Goal: Navigation & Orientation: Find specific page/section

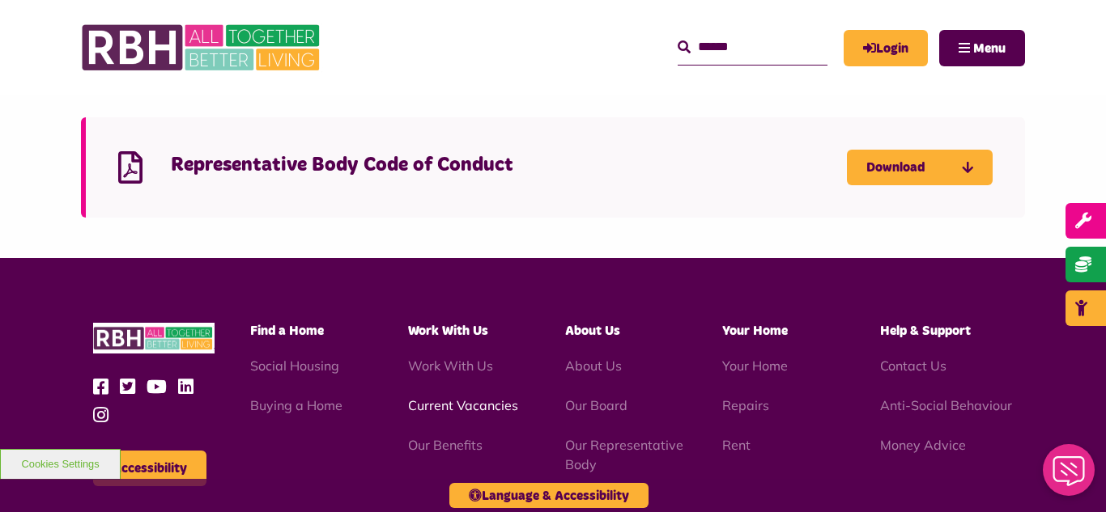
click at [466, 397] on link "Current Vacancies" at bounding box center [463, 405] width 110 height 16
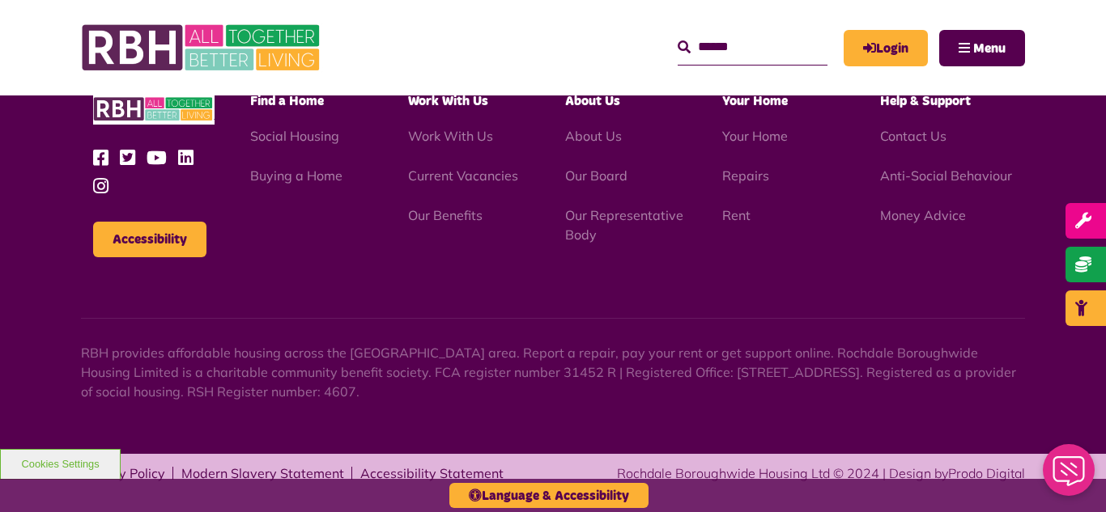
scroll to position [1538, 0]
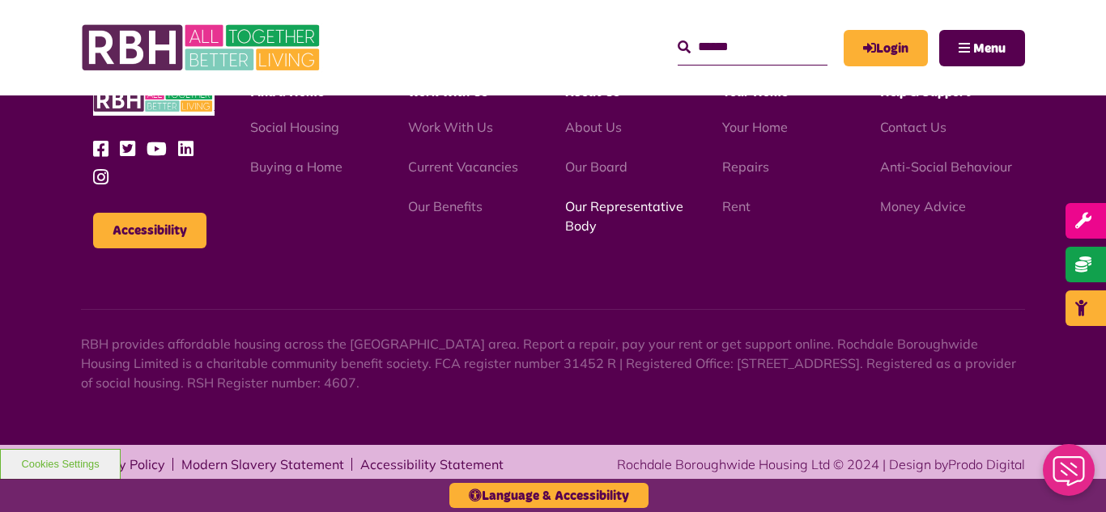
click at [588, 206] on link "Our Representative Body" at bounding box center [624, 216] width 118 height 36
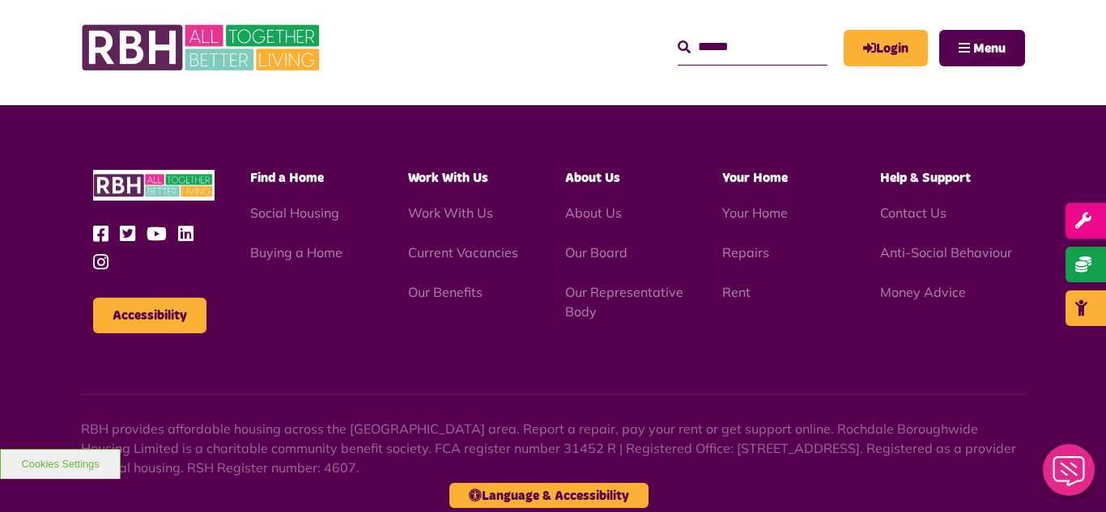
scroll to position [4917, 0]
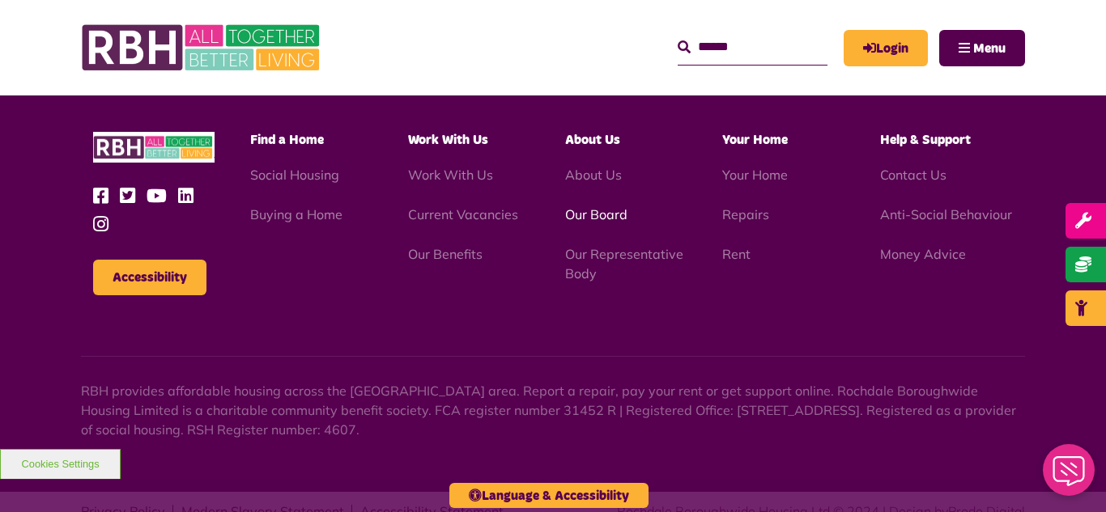
click at [580, 206] on link "Our Board" at bounding box center [596, 214] width 62 height 16
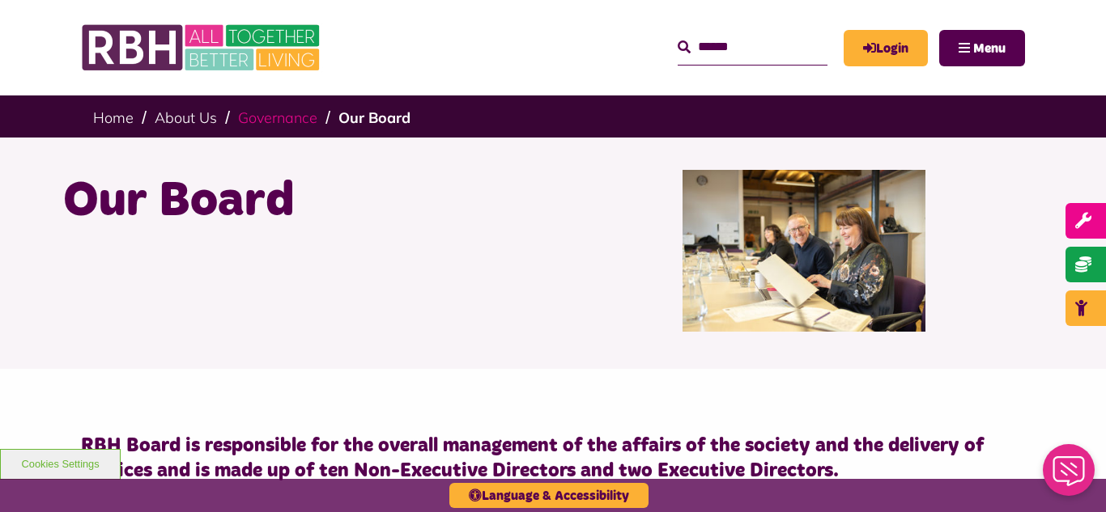
click at [285, 124] on link "Governance" at bounding box center [277, 117] width 79 height 19
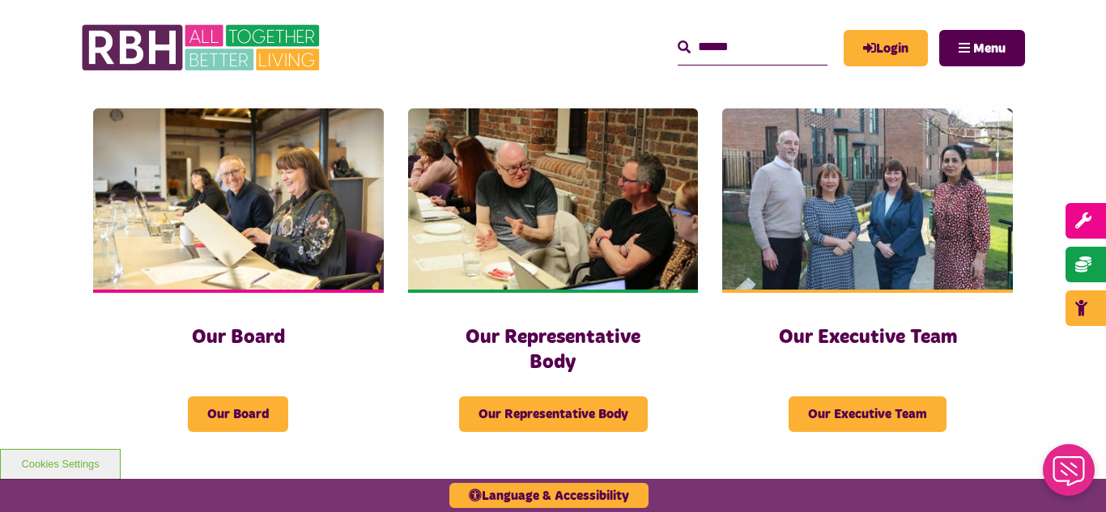
scroll to position [259, 0]
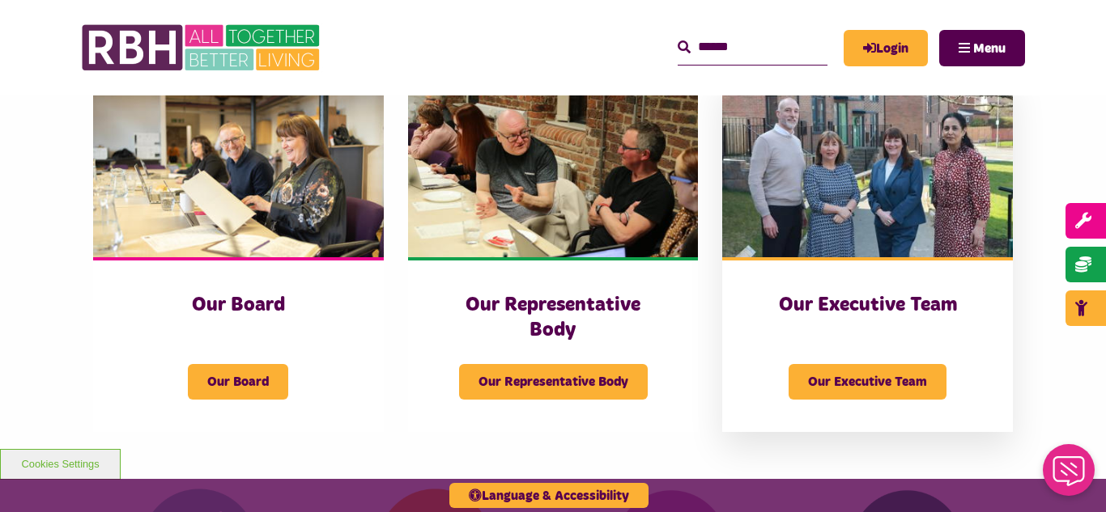
click at [813, 176] on img at bounding box center [867, 166] width 291 height 181
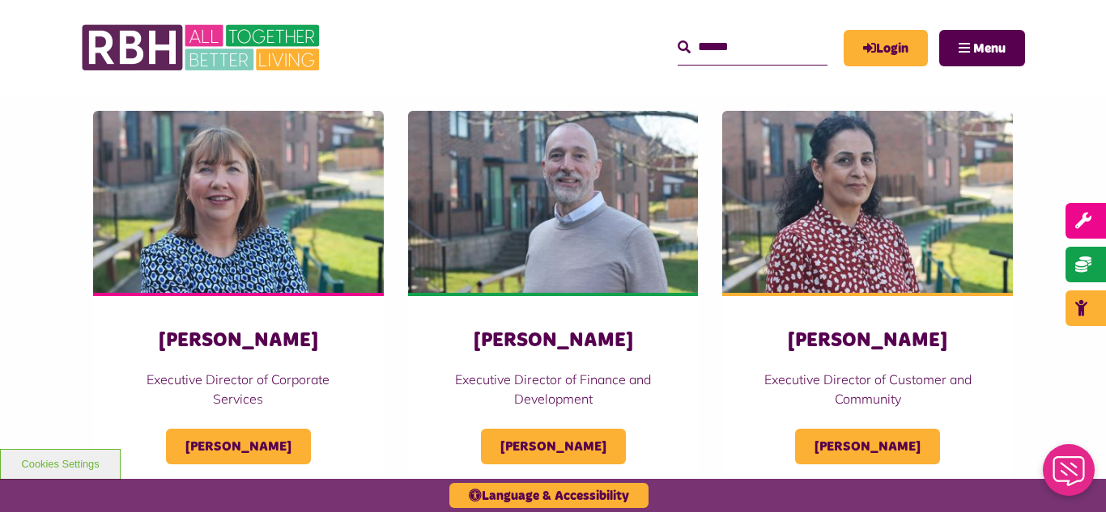
scroll to position [745, 0]
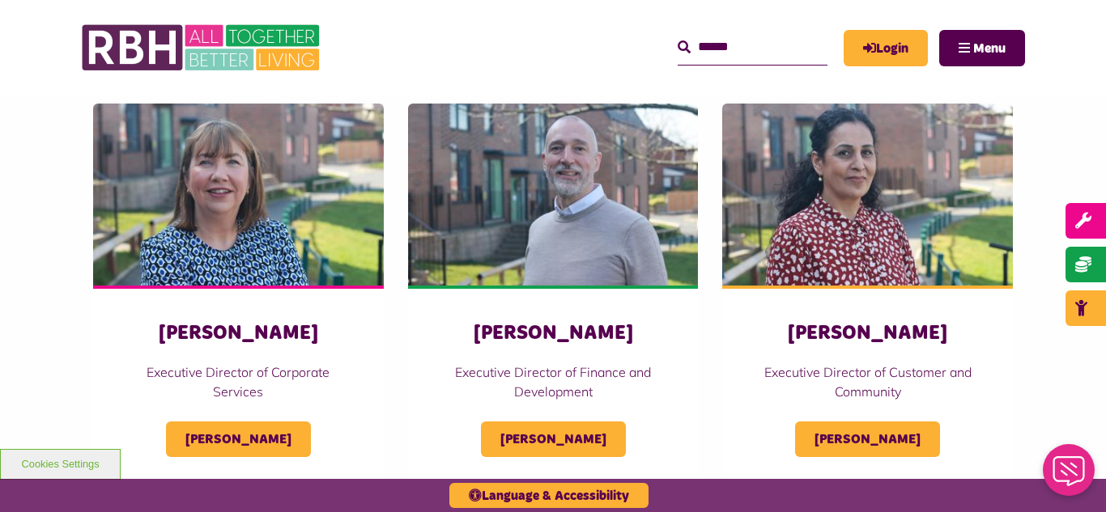
click at [6, 83] on header "MyRBH About Us Contact Us Search" at bounding box center [553, 47] width 1106 height 95
click at [169, 37] on img at bounding box center [202, 47] width 243 height 63
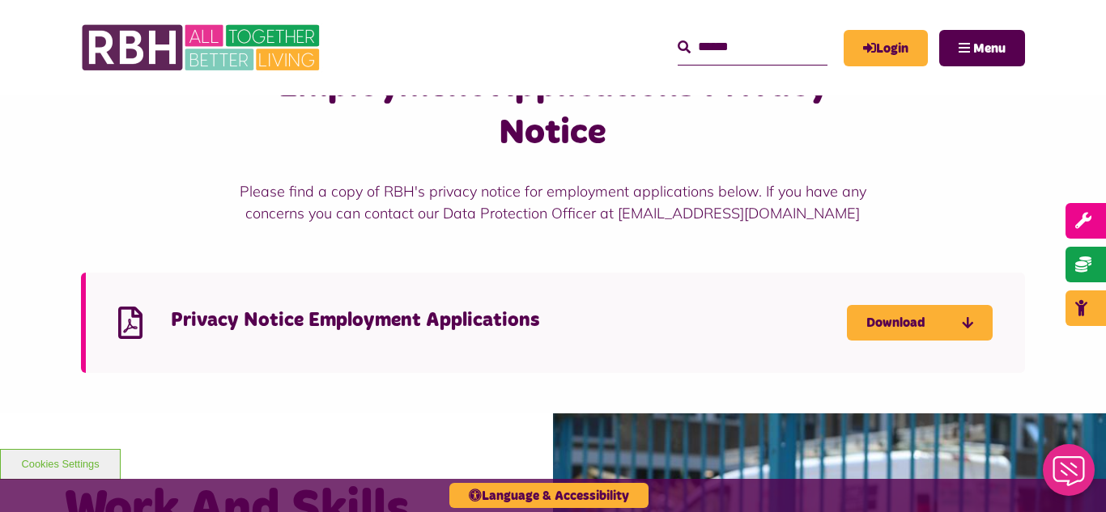
scroll to position [777, 0]
